Goal: Task Accomplishment & Management: Manage account settings

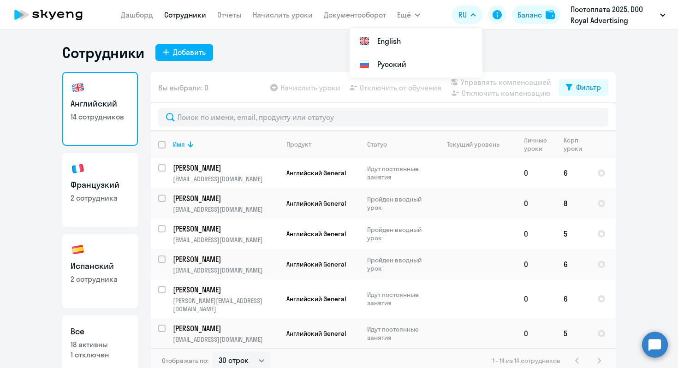
select select "30"
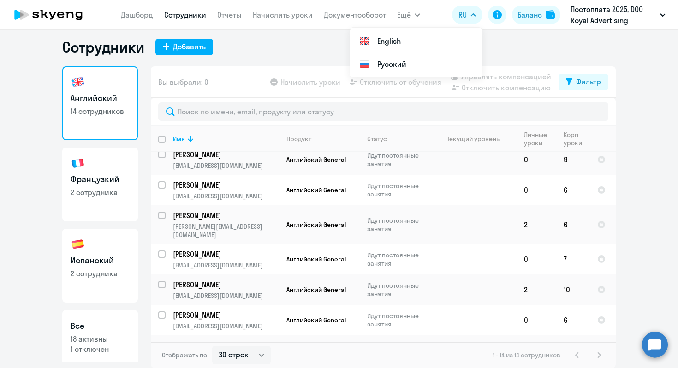
click at [105, 266] on h3 "Испанский" at bounding box center [100, 261] width 59 height 12
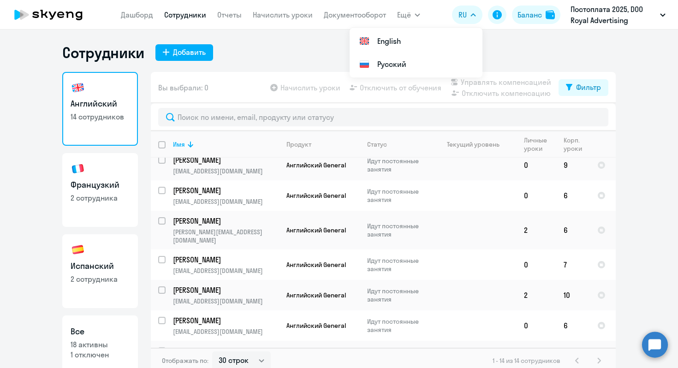
select select "30"
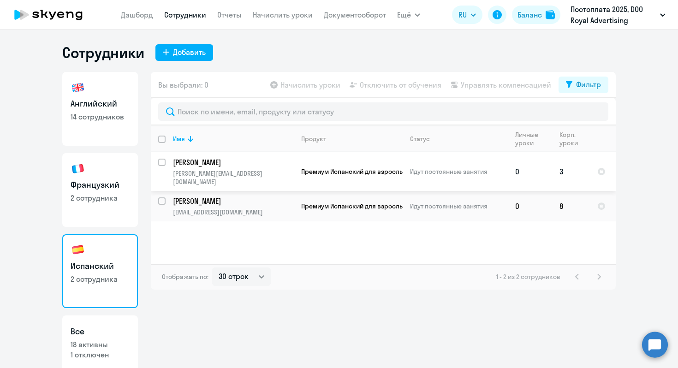
click at [164, 166] on input "select row 40476524" at bounding box center [167, 168] width 18 height 18
checkbox input "true"
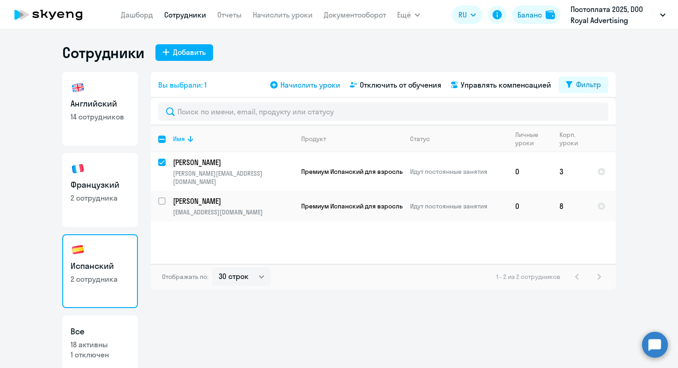
click at [316, 84] on span "Начислить уроки" at bounding box center [310, 84] width 60 height 11
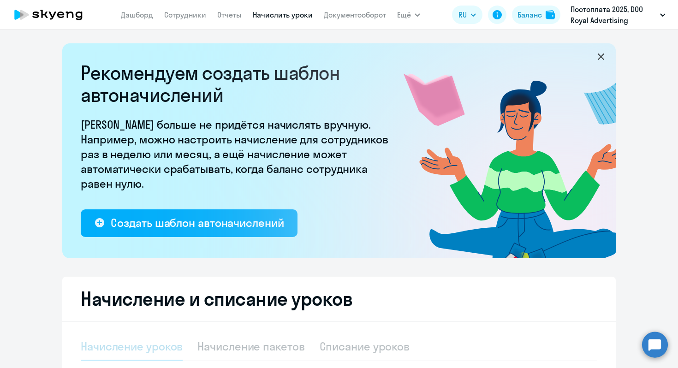
select select "10"
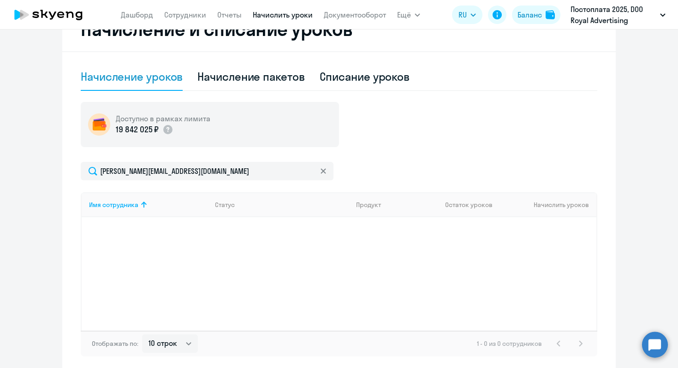
scroll to position [269, 0]
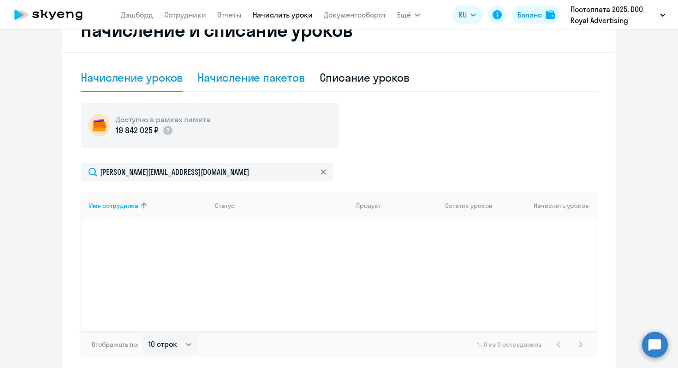
click at [248, 80] on div "Начисление пакетов" at bounding box center [250, 77] width 107 height 15
select select "10"
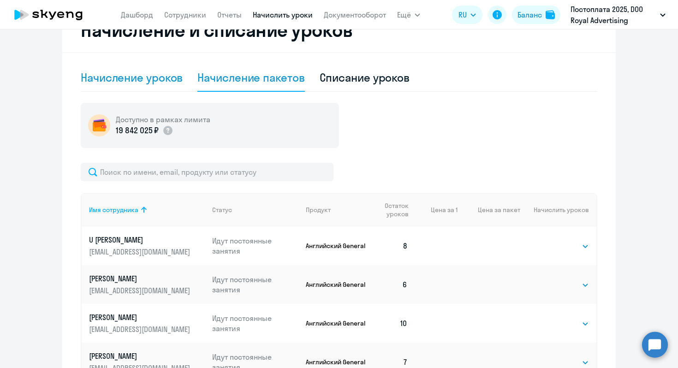
click at [136, 87] on div "Начисление уроков" at bounding box center [132, 78] width 102 height 28
select select "10"
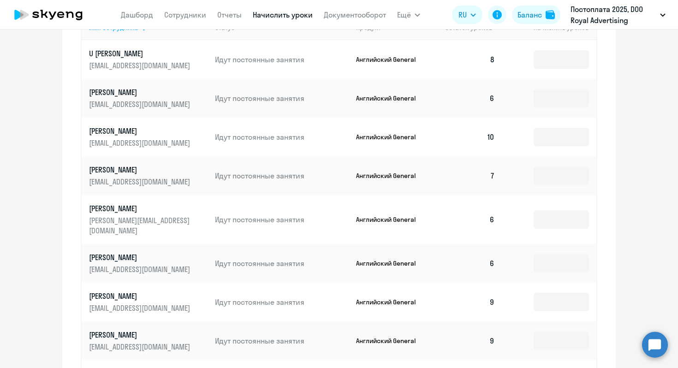
scroll to position [463, 0]
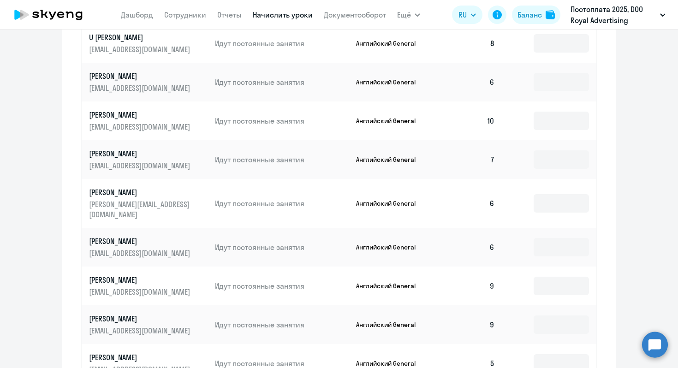
click at [151, 275] on p "[PERSON_NAME]" at bounding box center [140, 280] width 103 height 10
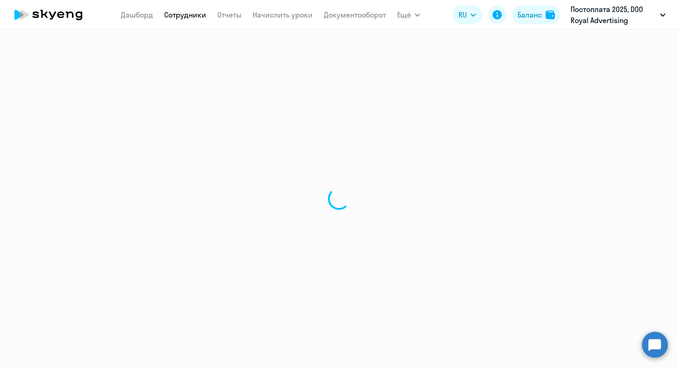
select select "english"
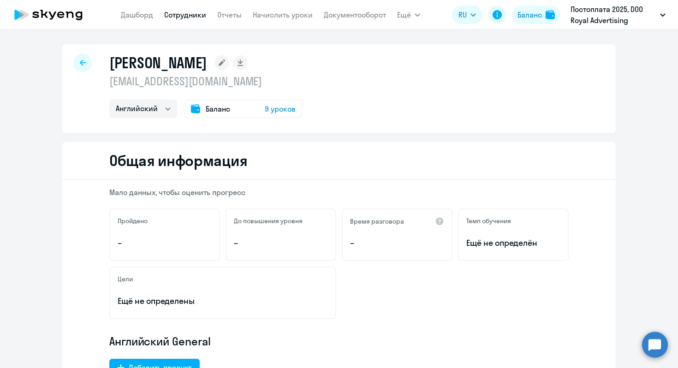
click at [169, 66] on h1 "[PERSON_NAME]" at bounding box center [158, 63] width 98 height 18
click at [73, 63] on div at bounding box center [82, 63] width 18 height 18
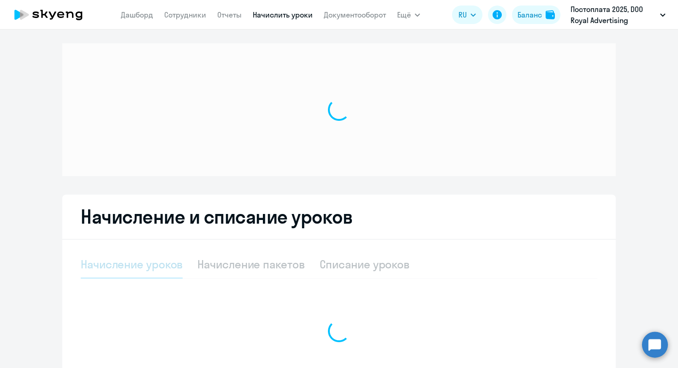
select select "10"
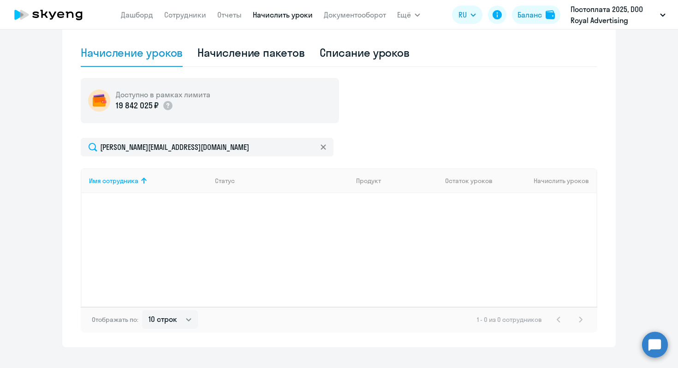
scroll to position [310, 0]
